Goal: Transaction & Acquisition: Purchase product/service

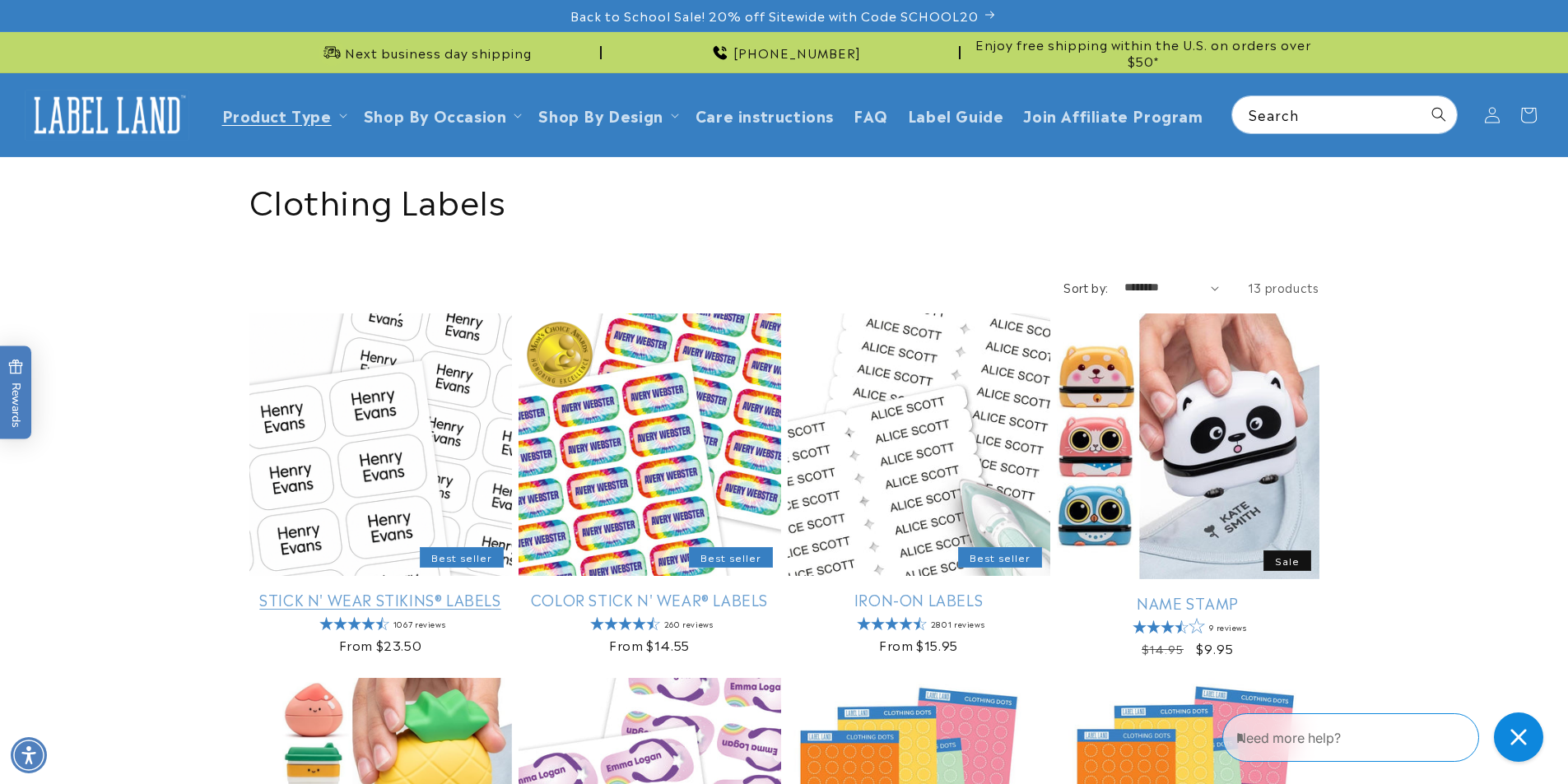
click at [315, 590] on link "Stick N' Wear Stikins® Labels" at bounding box center [381, 600] width 263 height 19
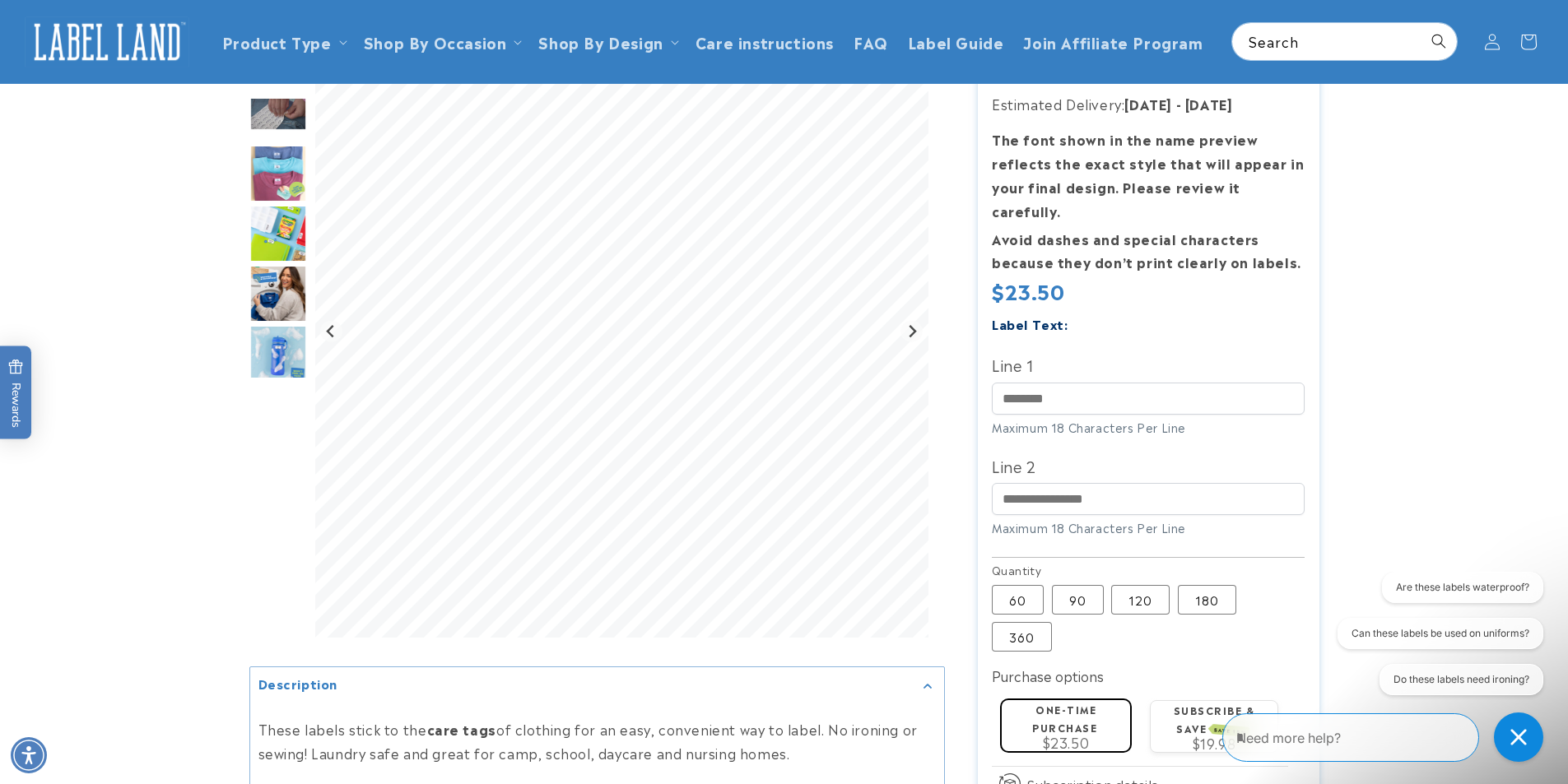
scroll to position [82, 0]
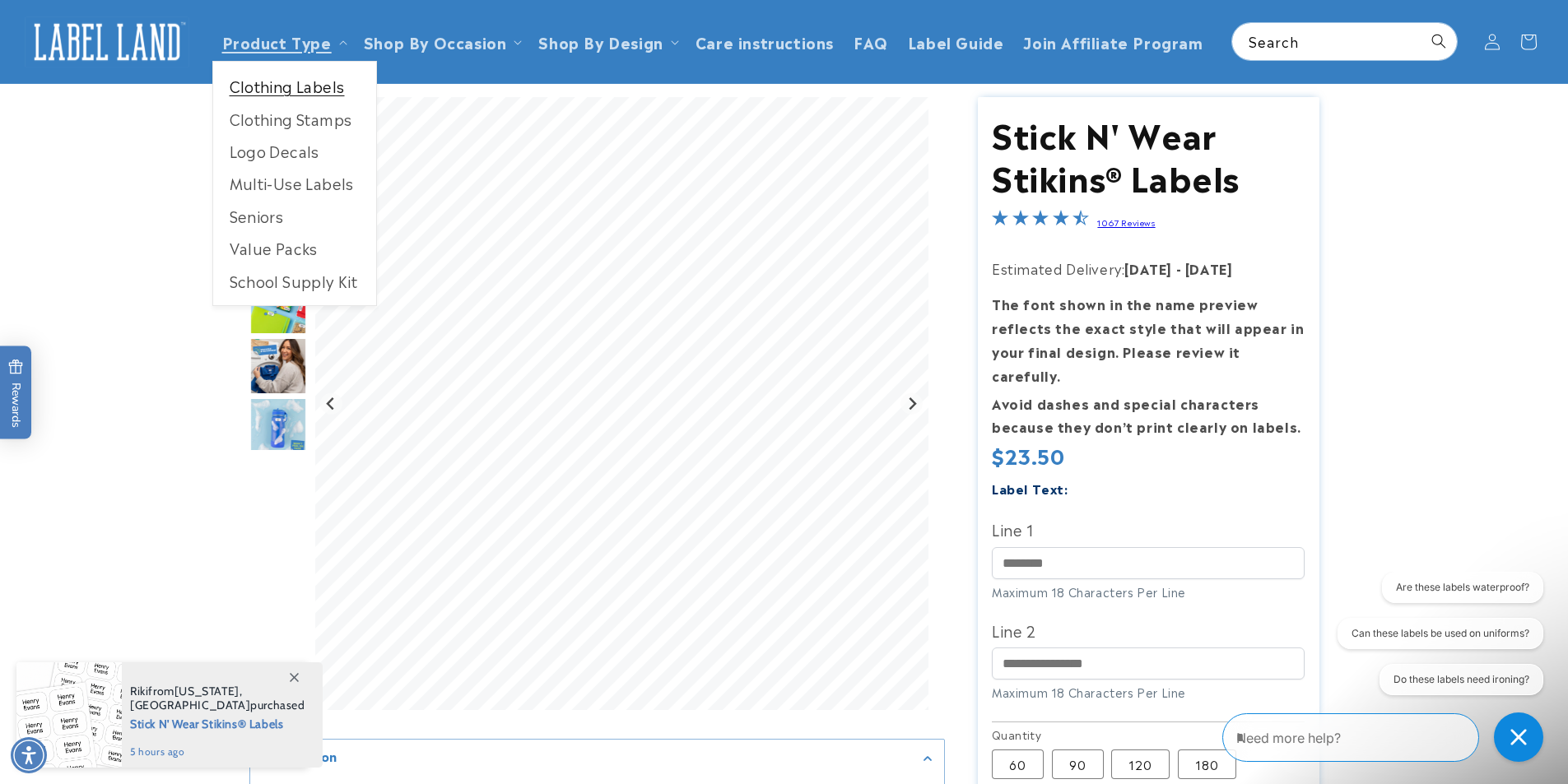
click at [292, 93] on link "Clothing Labels" at bounding box center [294, 86] width 163 height 32
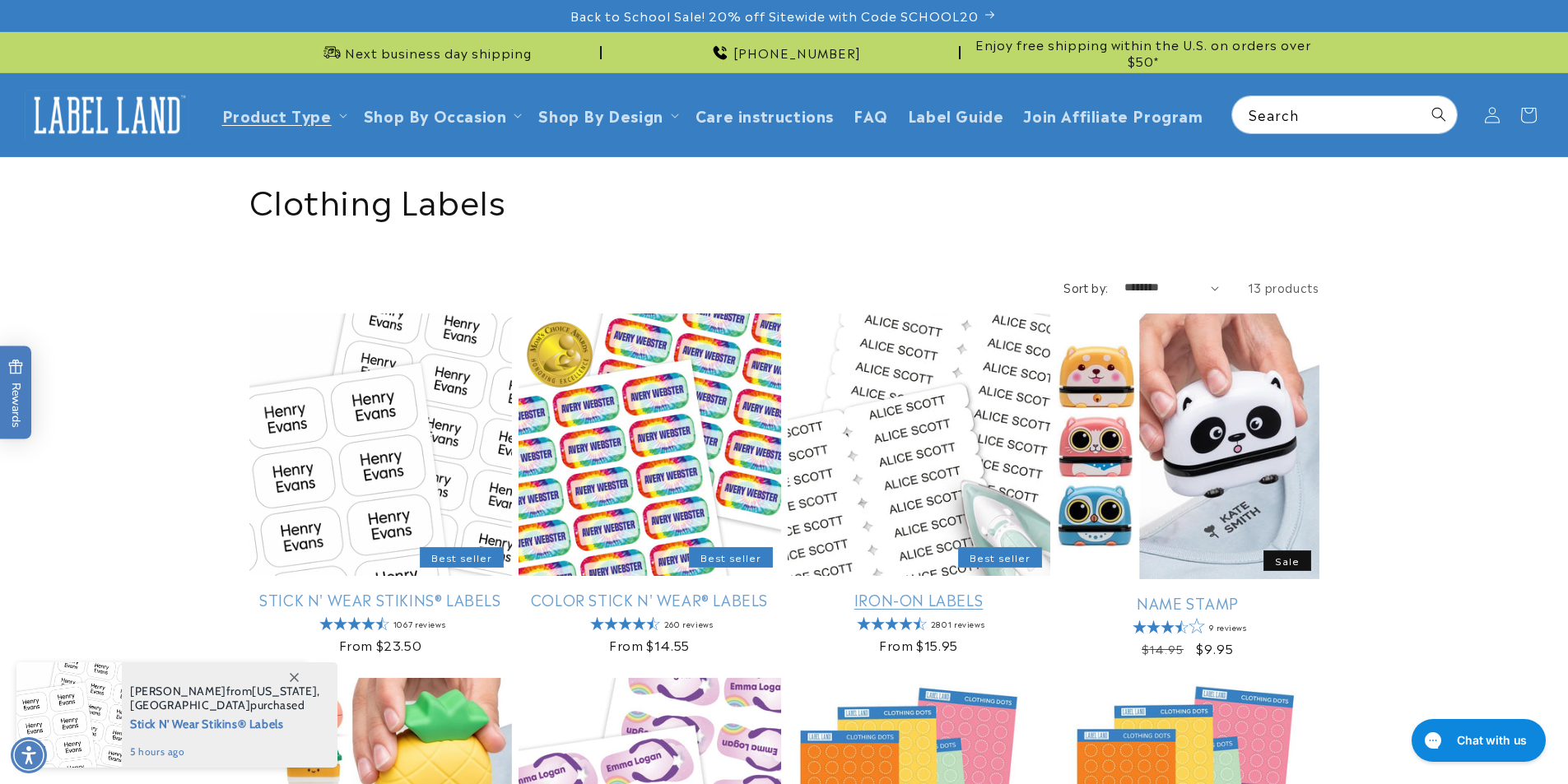
click at [967, 590] on link "Iron-On Labels" at bounding box center [918, 600] width 263 height 19
